Goal: Task Accomplishment & Management: Use online tool/utility

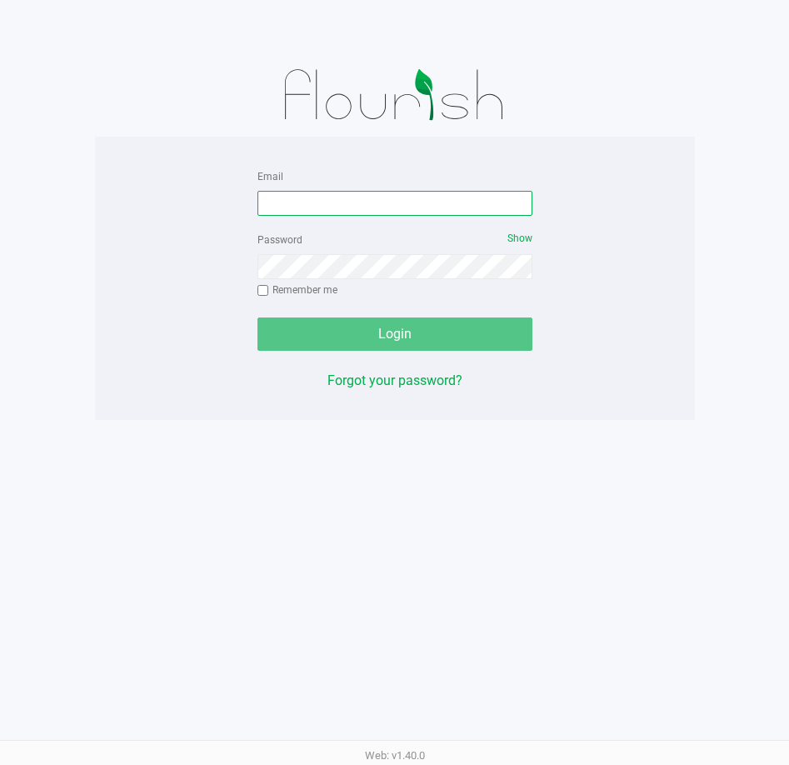
click at [402, 200] on input "Email" at bounding box center [395, 203] width 275 height 25
type input "[PERSON_NAME][EMAIL_ADDRESS][DOMAIN_NAME]"
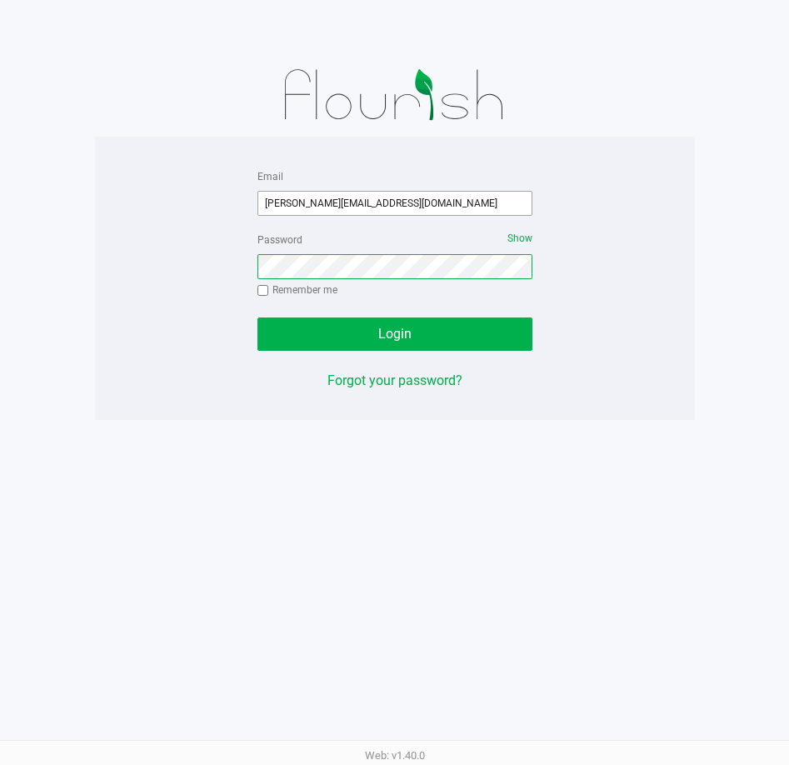
click at [258, 318] on button "Login" at bounding box center [395, 334] width 275 height 33
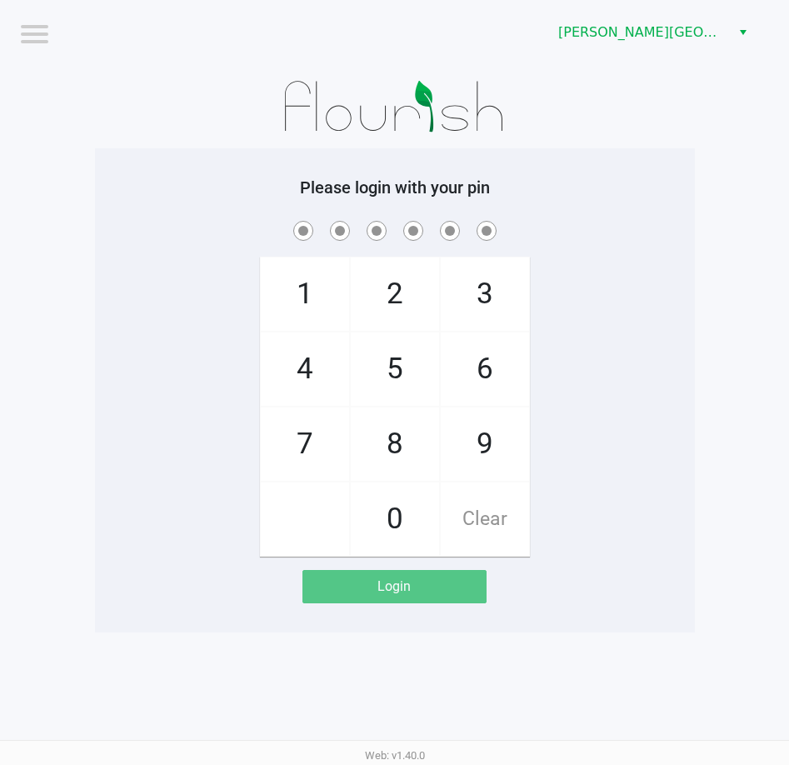
click at [583, 294] on div "1 4 7 2 5 8 0 3 6 9 Clear" at bounding box center [395, 387] width 600 height 339
checkbox input "true"
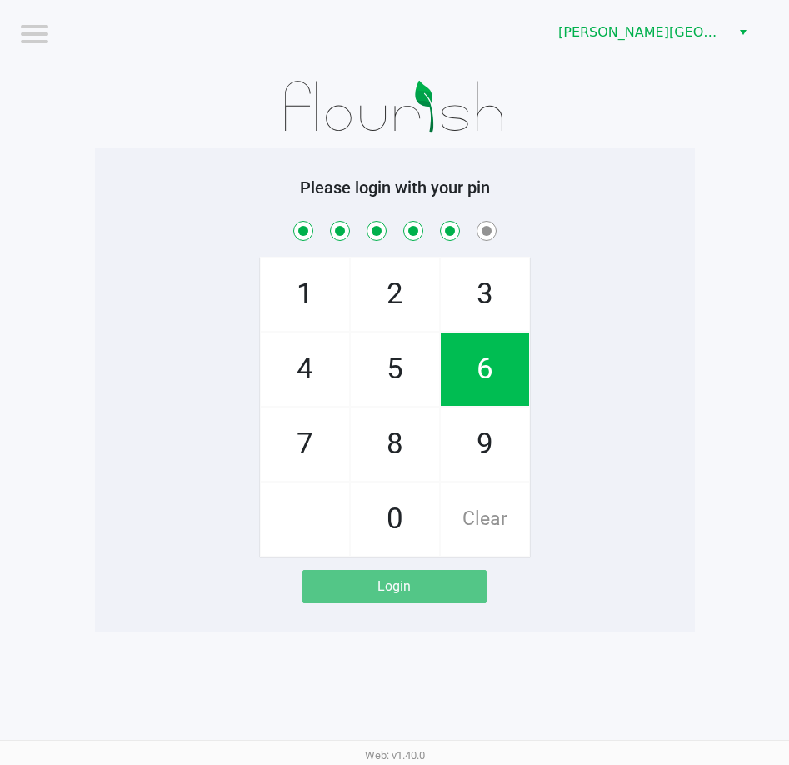
checkbox input "true"
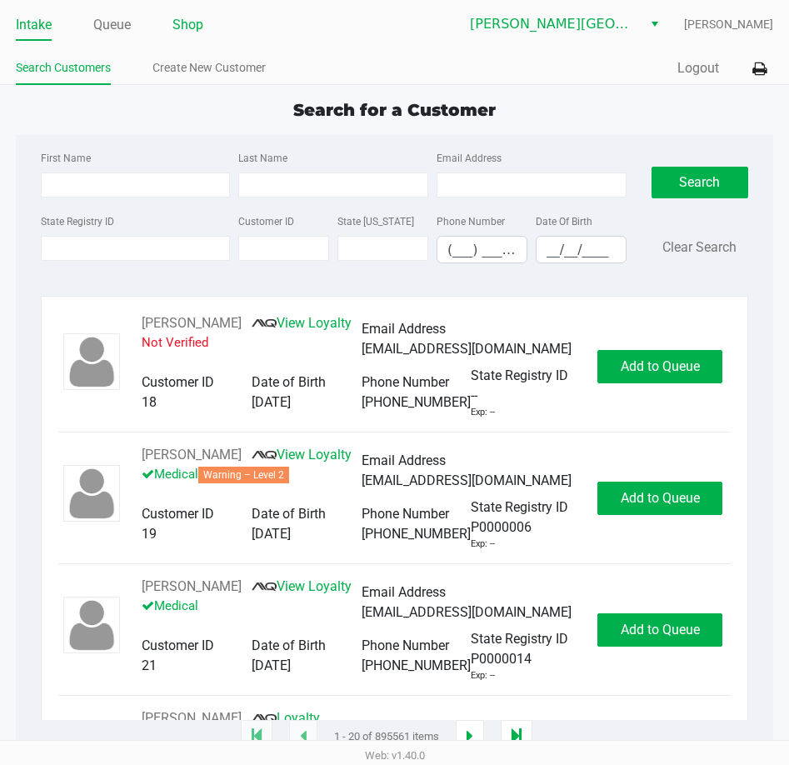
click at [188, 28] on link "Shop" at bounding box center [188, 24] width 31 height 23
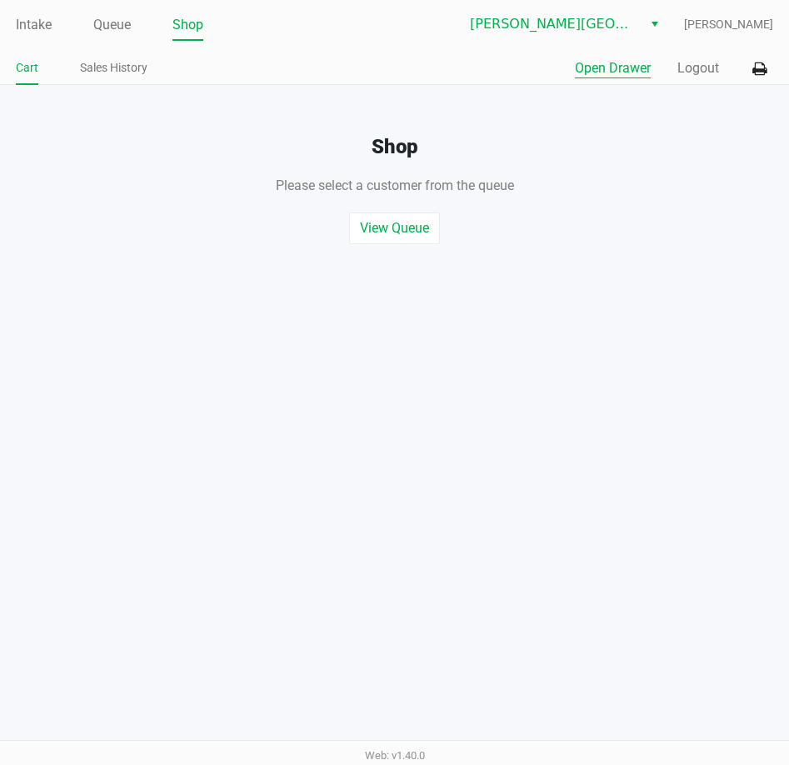
click at [579, 68] on button "Open Drawer" at bounding box center [613, 68] width 76 height 20
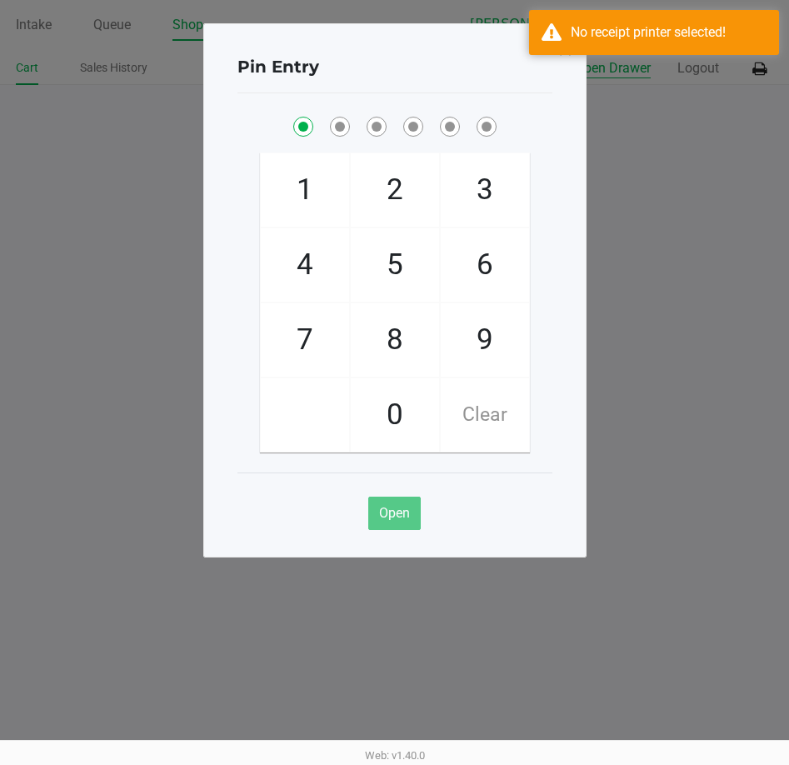
checkbox input "true"
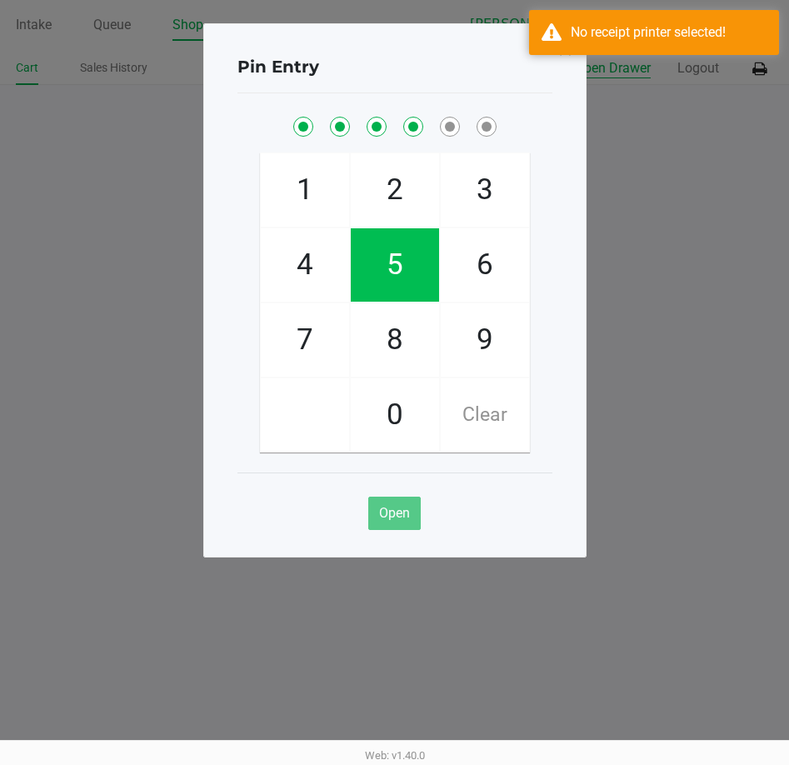
checkbox input "true"
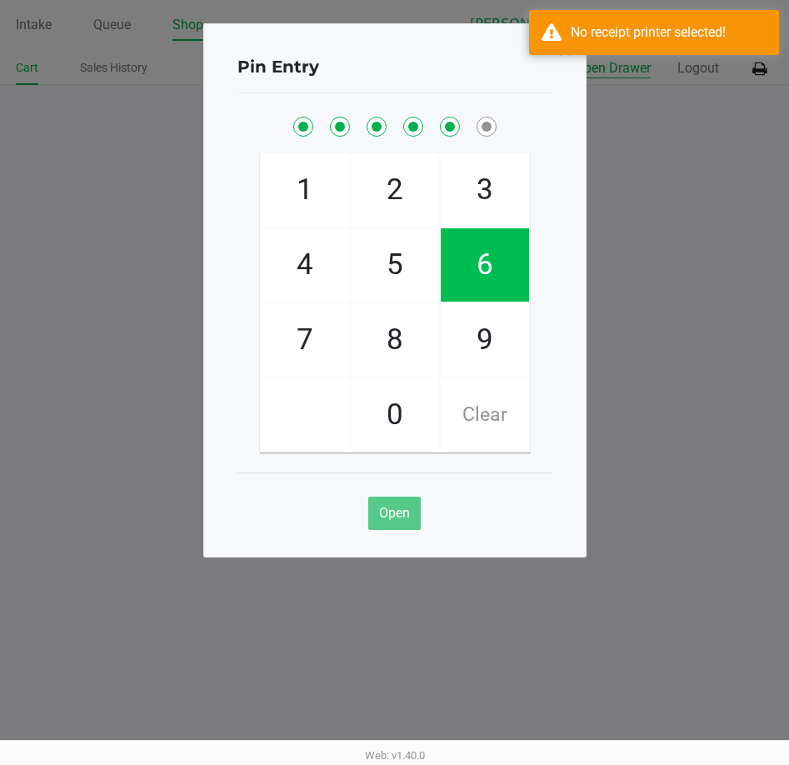
checkbox input "true"
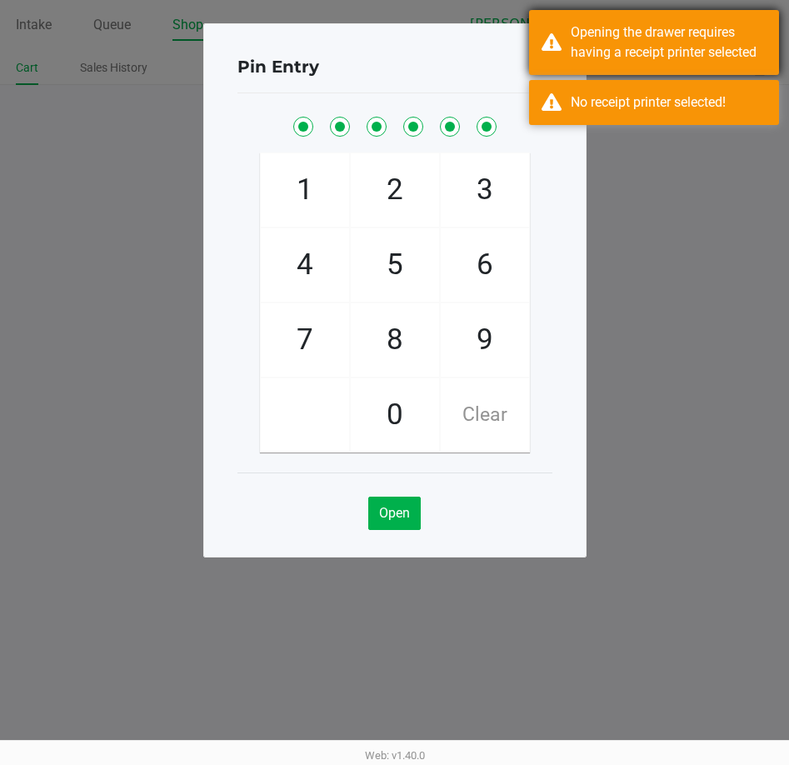
click at [654, 40] on div "Opening the drawer requires having a receipt printer selected" at bounding box center [669, 43] width 196 height 40
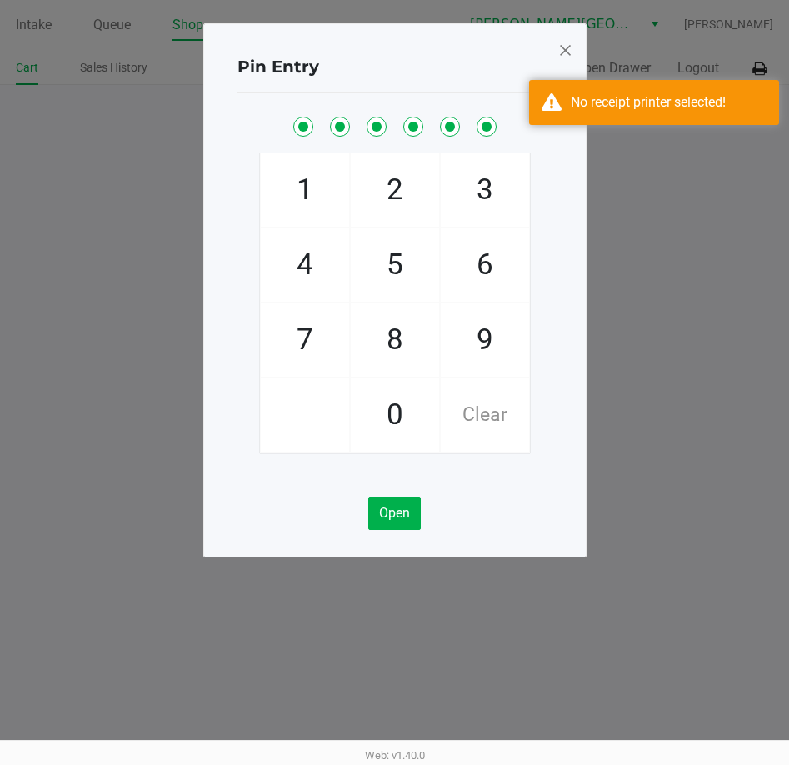
click at [654, 40] on div "Opening the drawer requires having a receipt printer selected" at bounding box center [669, 43] width 196 height 40
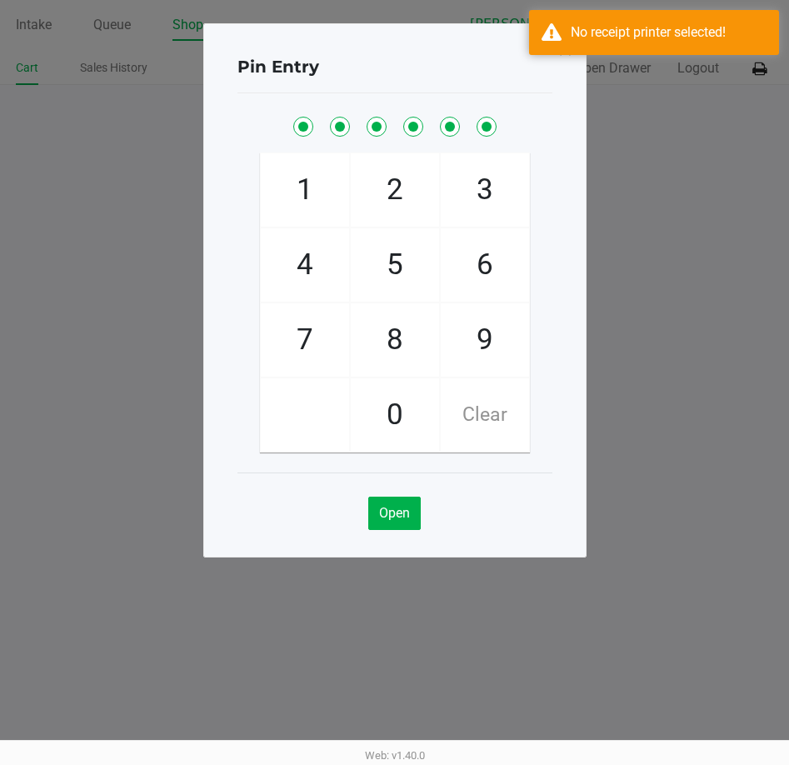
click at [659, 57] on ngb-modal-window "Pin Entry 1 4 7 2 5 8 0 3 6 9 Clear Open" at bounding box center [394, 382] width 789 height 765
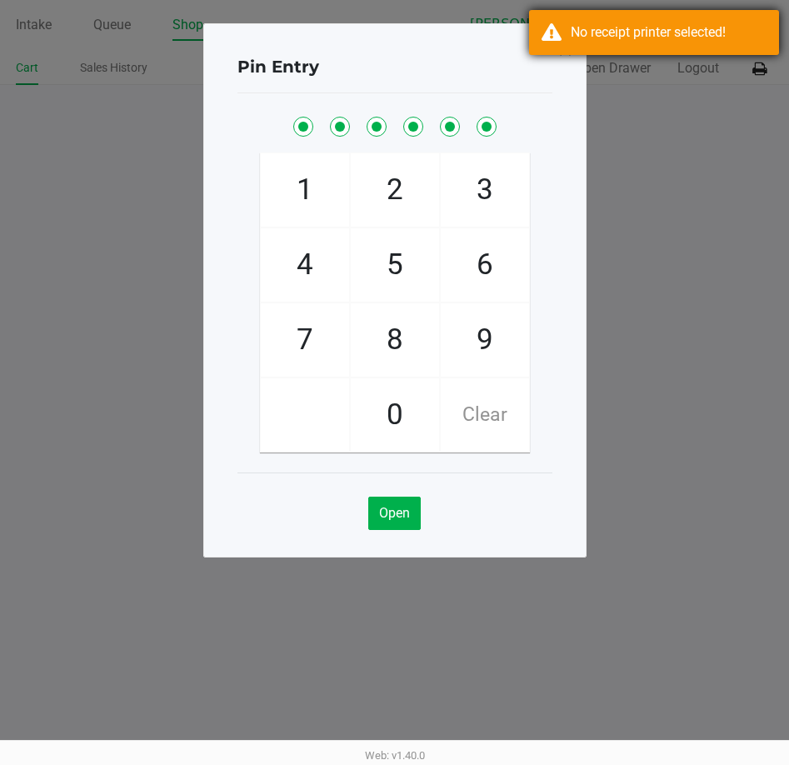
click at [666, 38] on div "No receipt printer selected!" at bounding box center [669, 33] width 196 height 20
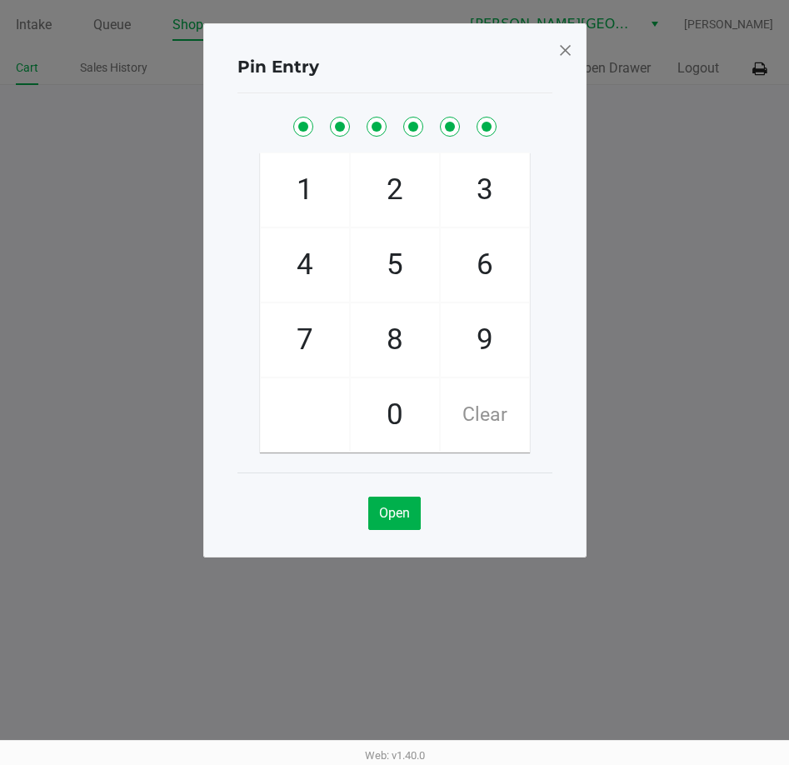
click at [558, 48] on span at bounding box center [565, 50] width 15 height 27
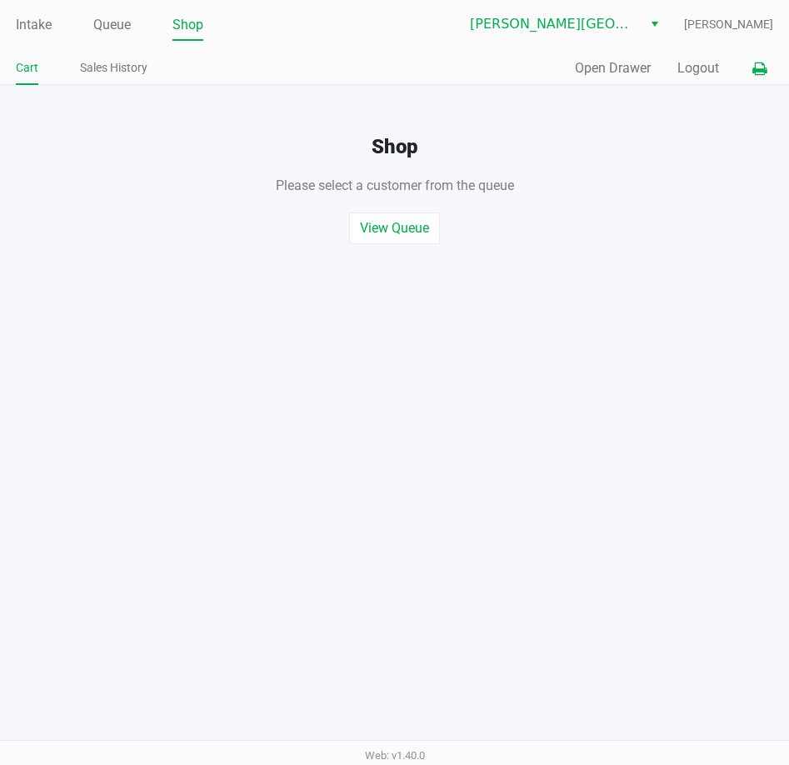
click at [754, 69] on icon at bounding box center [760, 69] width 14 height 12
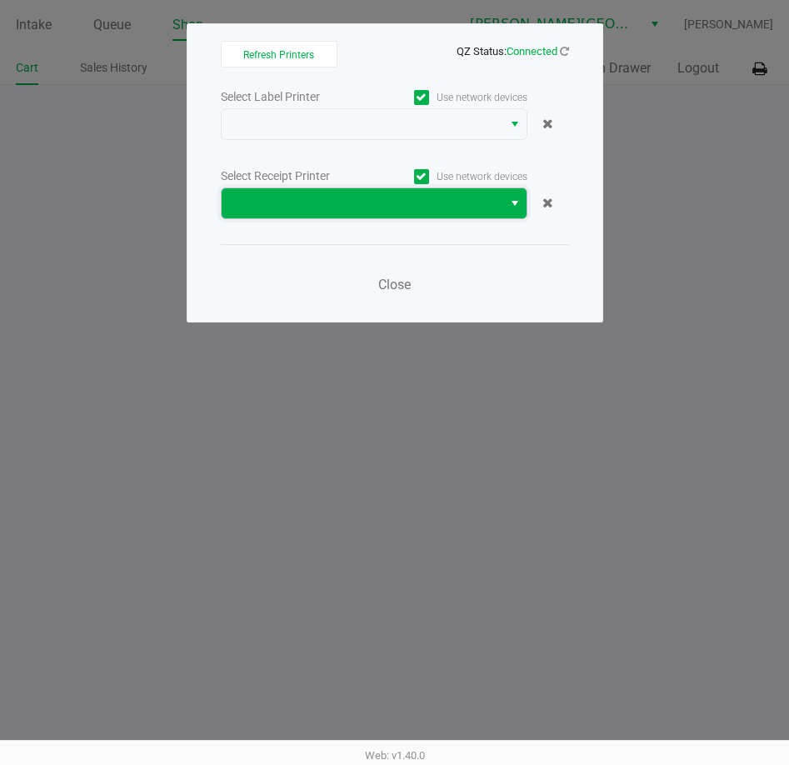
click at [474, 210] on span at bounding box center [362, 203] width 261 height 20
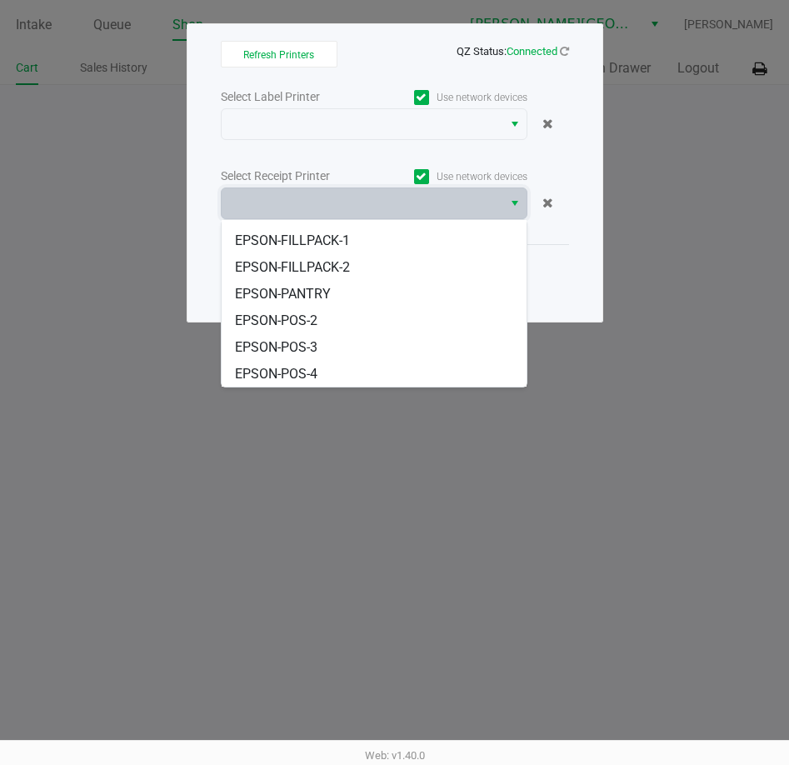
scroll to position [153, 0]
click at [381, 290] on li "EPSON-PANTRY" at bounding box center [374, 293] width 305 height 27
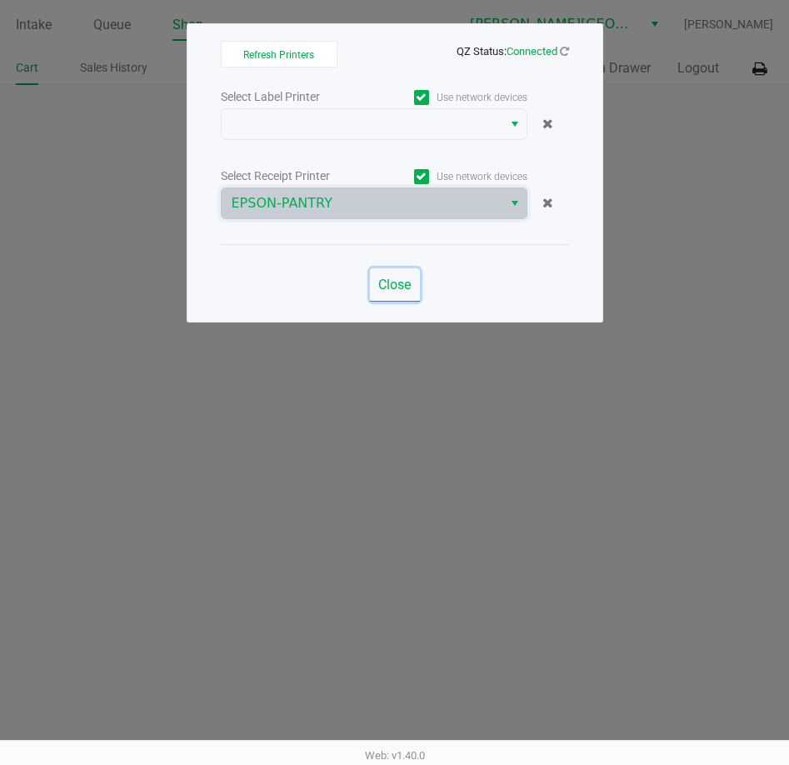
click at [394, 285] on span "Close" at bounding box center [394, 285] width 33 height 16
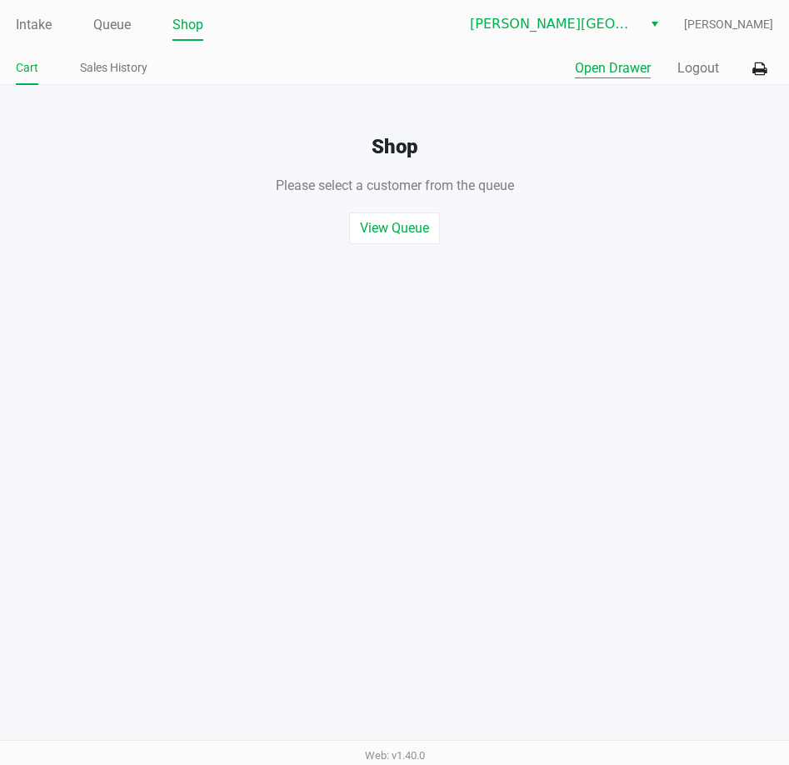
click at [586, 59] on button "Open Drawer" at bounding box center [613, 68] width 76 height 20
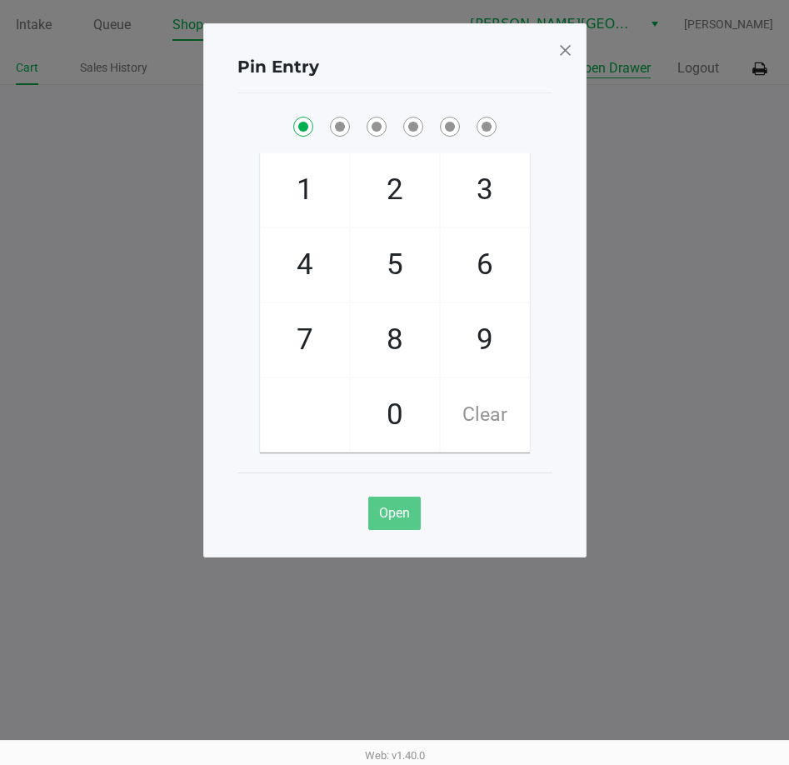
checkbox input "true"
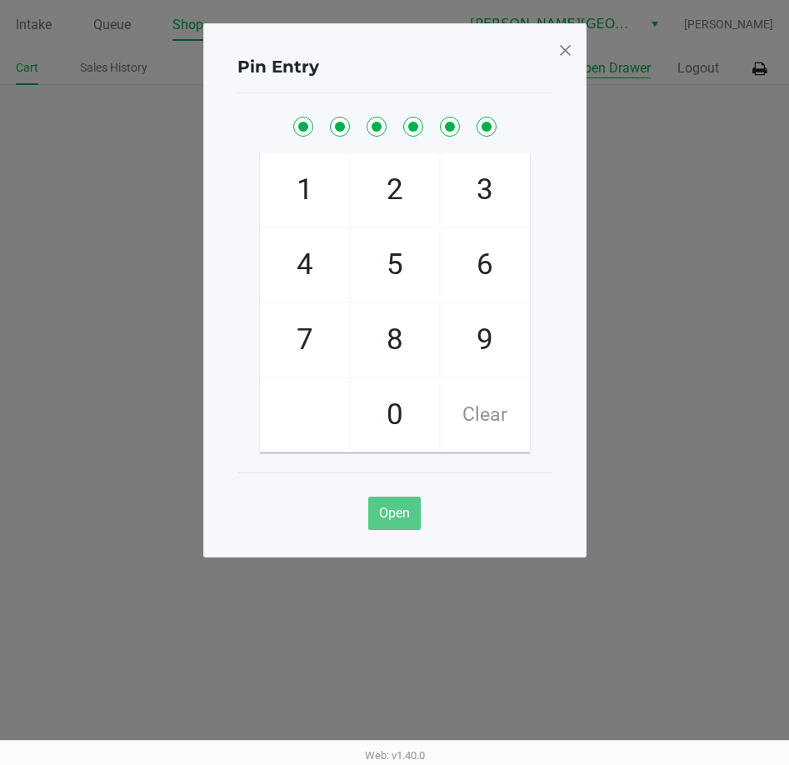
checkbox input "true"
click at [568, 53] on span at bounding box center [565, 50] width 15 height 27
